Goal: Task Accomplishment & Management: Manage account settings

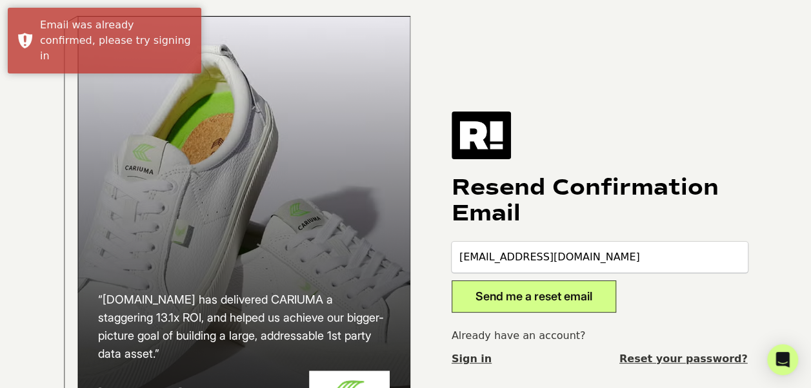
click at [571, 294] on button "Send me a reset email" at bounding box center [533, 297] width 164 height 32
click at [458, 362] on link "Sign in" at bounding box center [471, 358] width 40 height 15
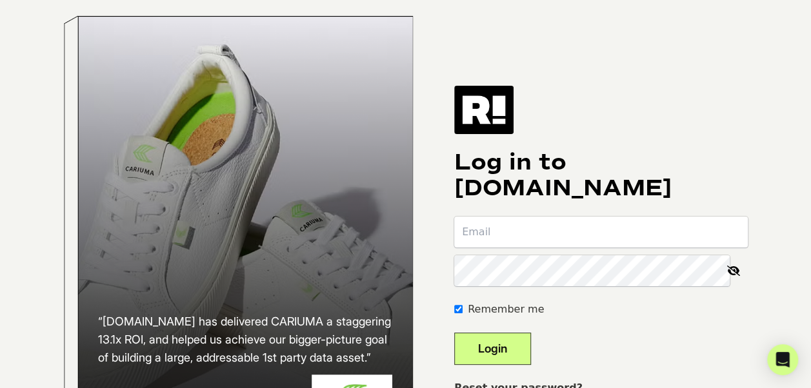
scroll to position [116, 0]
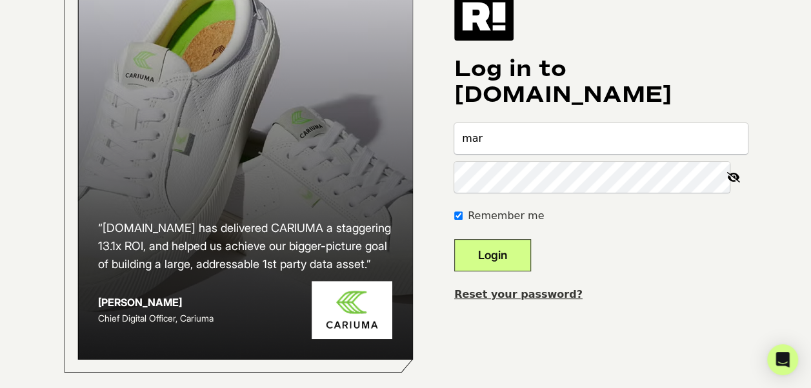
type input "[EMAIL_ADDRESS][DOMAIN_NAME]"
click at [509, 334] on div "“[DOMAIN_NAME] has delivered CARIUMA a staggering 13.1x ROI, and helped us achi…" at bounding box center [405, 147] width 735 height 482
click at [527, 288] on link "Reset your password?" at bounding box center [518, 294] width 128 height 12
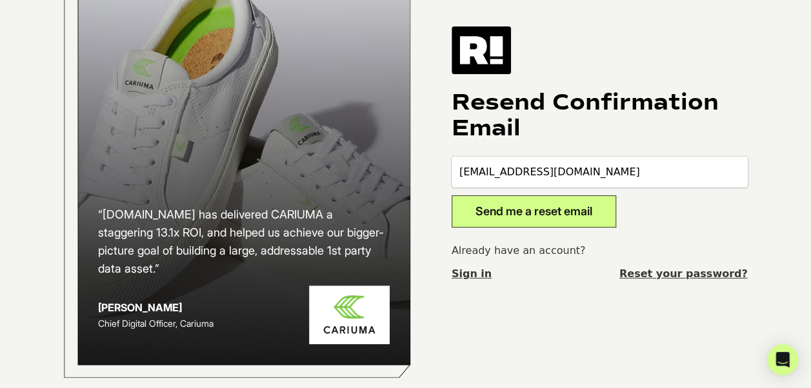
scroll to position [92, 0]
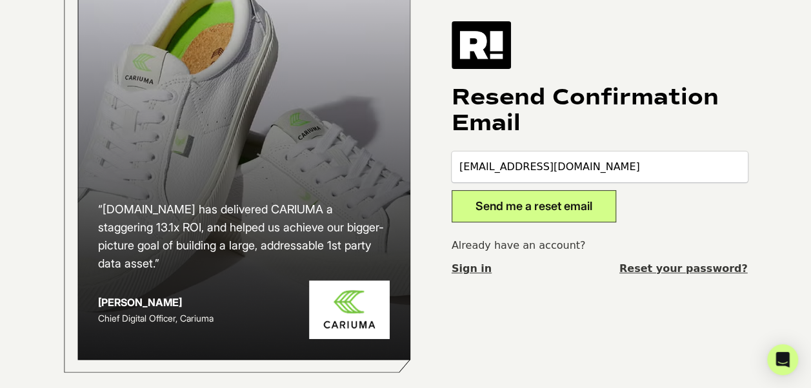
click at [682, 270] on link "Reset your password?" at bounding box center [683, 268] width 128 height 15
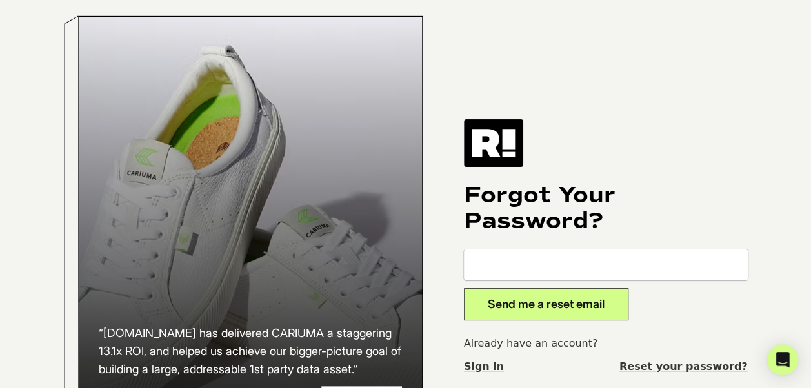
click at [597, 313] on button "Send me a reset email" at bounding box center [546, 304] width 164 height 32
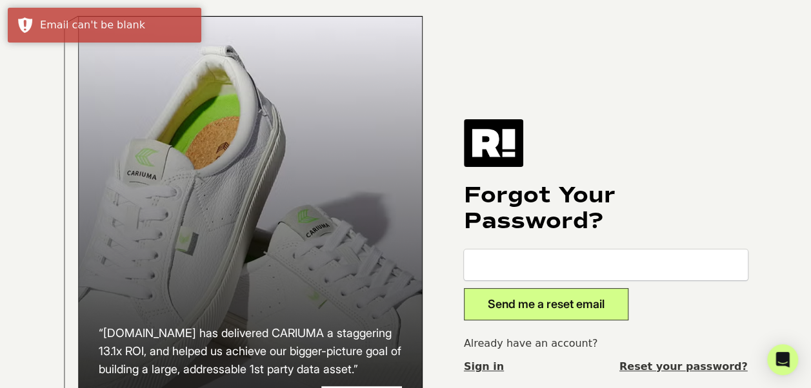
click at [568, 281] on input "email" at bounding box center [606, 265] width 284 height 31
click at [564, 279] on input "email" at bounding box center [606, 265] width 284 height 31
click at [564, 279] on input "ma" at bounding box center [606, 265] width 284 height 31
type input "marketing@herbco.com"
click at [560, 307] on button "Send me a reset email" at bounding box center [546, 304] width 164 height 32
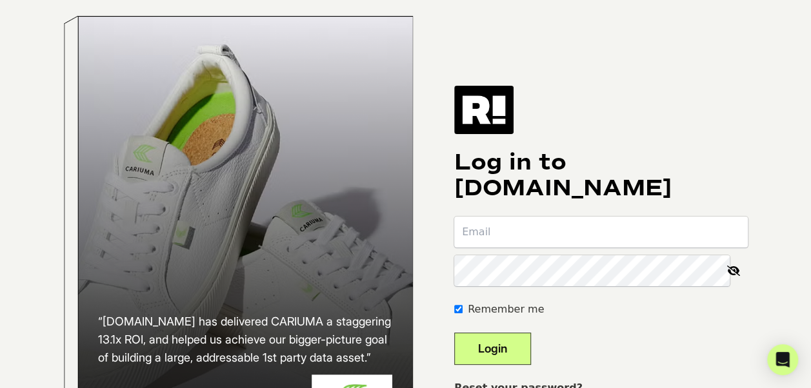
scroll to position [116, 0]
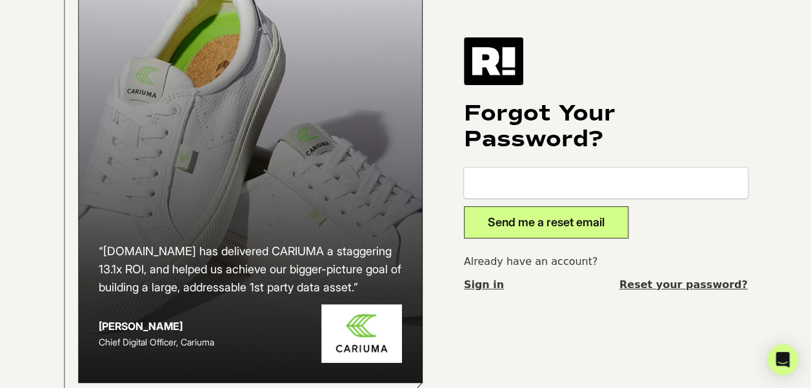
scroll to position [83, 0]
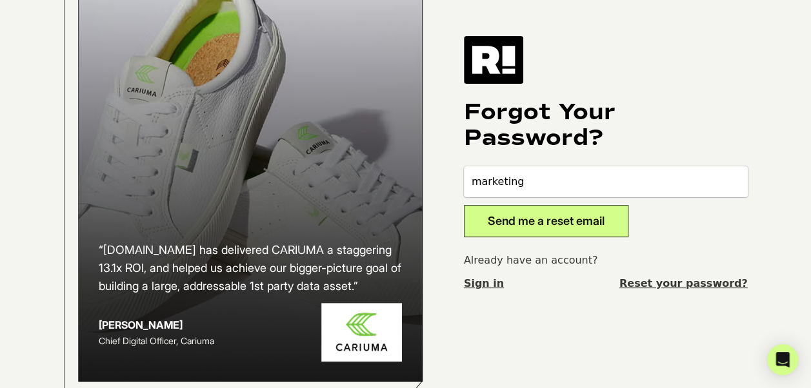
type input "marketing@herbco.com"
click at [575, 228] on button "Send me a reset email" at bounding box center [546, 221] width 164 height 32
